Goal: Task Accomplishment & Management: Use online tool/utility

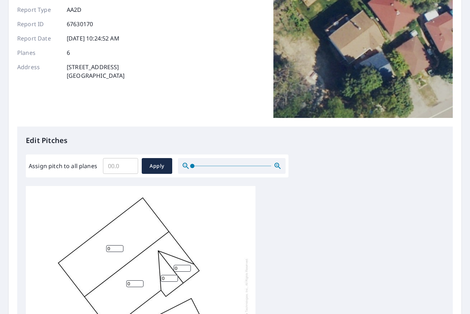
scroll to position [108, 0]
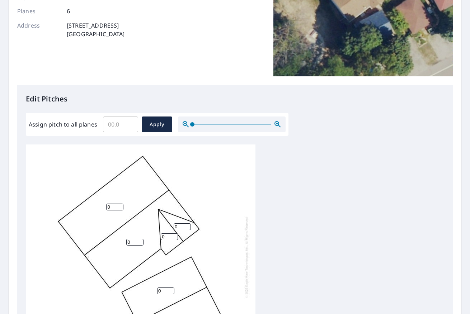
drag, startPoint x: 113, startPoint y: 208, endPoint x: 97, endPoint y: 206, distance: 16.7
click at [97, 206] on div "0 0 0 0 0 0" at bounding box center [141, 257] width 230 height 225
type input "4"
drag, startPoint x: 132, startPoint y: 244, endPoint x: 119, endPoint y: 244, distance: 12.6
click at [119, 244] on div "4 0 0 0 0 0" at bounding box center [141, 257] width 230 height 225
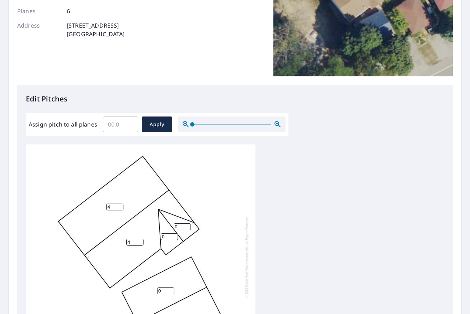
type input "4"
drag, startPoint x: 165, startPoint y: 237, endPoint x: 154, endPoint y: 237, distance: 10.8
click at [154, 237] on div "4 4 0 0 0 0" at bounding box center [141, 257] width 230 height 225
type input "6"
drag, startPoint x: 179, startPoint y: 228, endPoint x: 170, endPoint y: 227, distance: 9.4
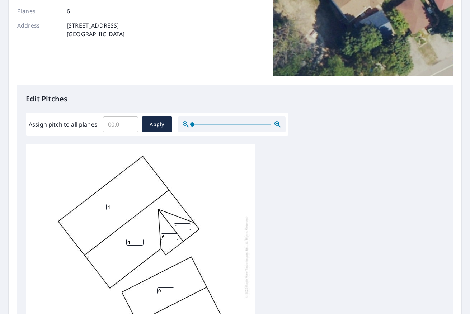
click at [170, 227] on div "4 4 0 0 6 0" at bounding box center [141, 257] width 230 height 225
type input "6"
click at [273, 214] on div "4 4 0 0 6 6" at bounding box center [235, 257] width 418 height 225
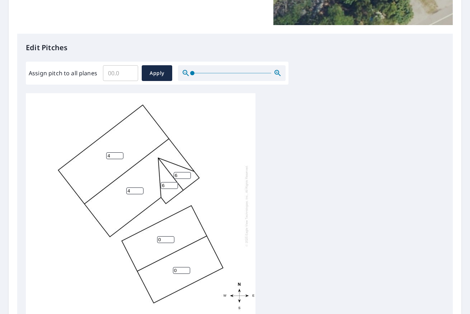
scroll to position [251, 0]
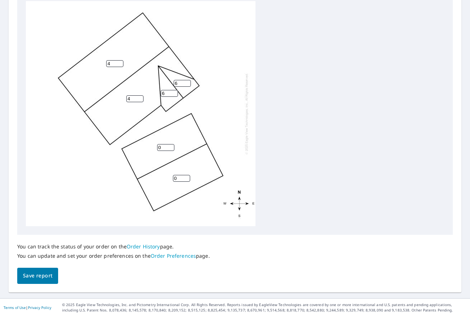
click at [49, 275] on span "Save report" at bounding box center [37, 276] width 29 height 9
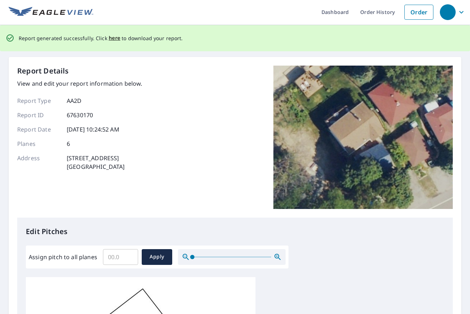
scroll to position [0, 0]
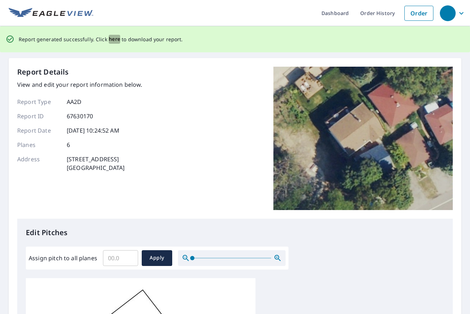
click at [111, 39] on span "here" at bounding box center [115, 39] width 12 height 9
